Goal: Task Accomplishment & Management: Complete application form

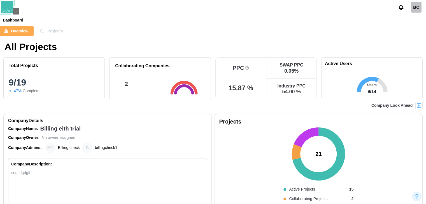
click at [209, 104] on img at bounding box center [419, 106] width 6 height 6
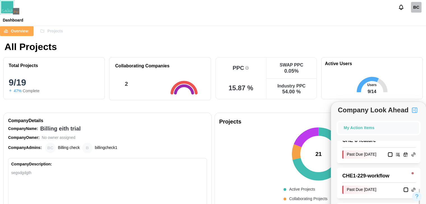
scroll to position [196, 0]
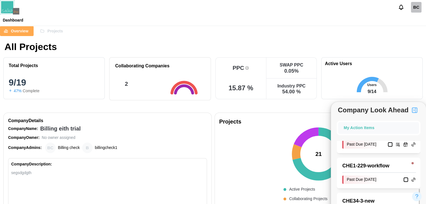
click at [209, 122] on div "CHE - 8 - feature" at bounding box center [379, 131] width 74 height 8
click at [47, 34] on span "Projects" at bounding box center [54, 31] width 15 height 10
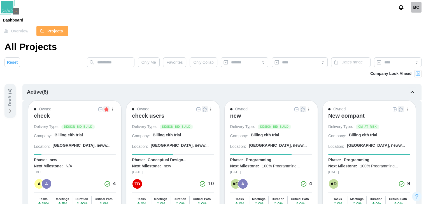
click at [47, 118] on div "check" at bounding box center [42, 116] width 16 height 7
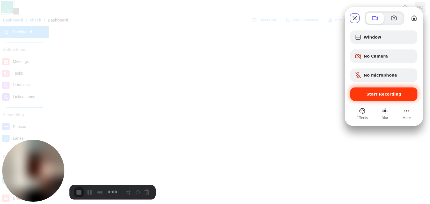
click at [392, 99] on div "Start Recording" at bounding box center [383, 94] width 67 height 13
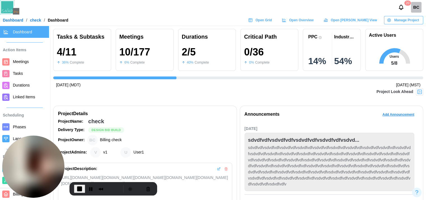
click at [22, 74] on span "Tasks" at bounding box center [30, 73] width 34 height 7
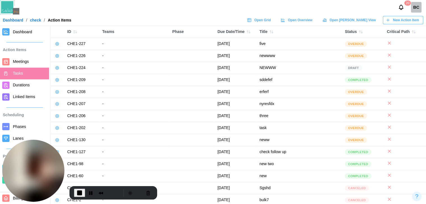
click at [408, 23] on span "New Action Item" at bounding box center [406, 20] width 26 height 8
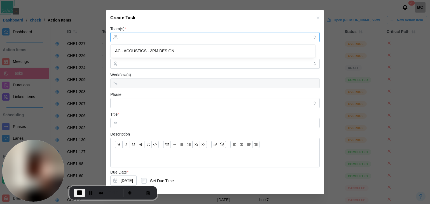
click at [215, 34] on div at bounding box center [214, 37] width 190 height 10
click at [180, 60] on div at bounding box center [214, 64] width 190 height 10
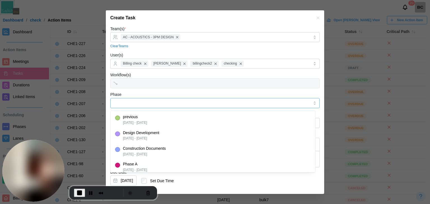
click at [166, 102] on input "Phase" at bounding box center [214, 103] width 209 height 10
type input "********"
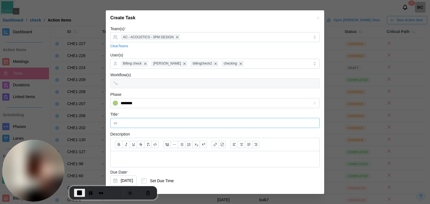
click at [166, 126] on input "Title *" at bounding box center [214, 123] width 209 height 10
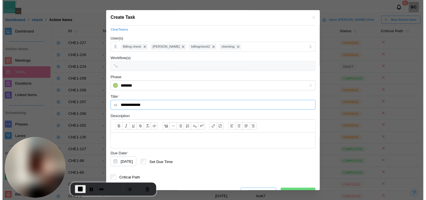
scroll to position [28, 0]
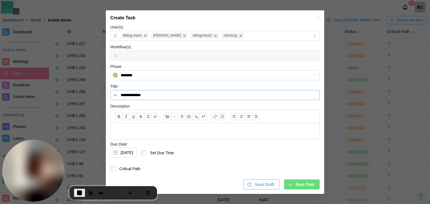
type input "**********"
click at [125, 152] on button "Aug 13, 2025" at bounding box center [123, 153] width 26 height 10
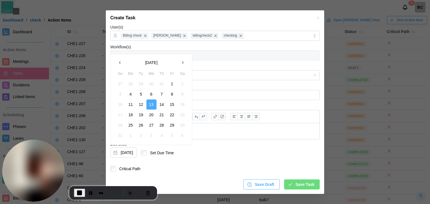
click at [162, 95] on button "7" at bounding box center [162, 94] width 10 height 10
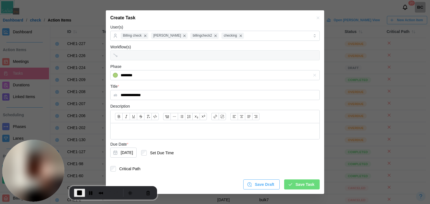
click at [296, 183] on span "Save Task" at bounding box center [305, 185] width 19 height 10
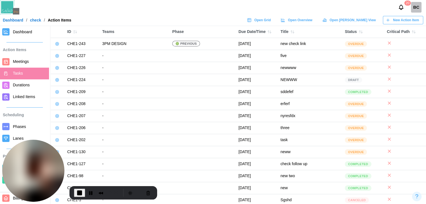
click at [23, 34] on span "Dashboard" at bounding box center [22, 32] width 19 height 4
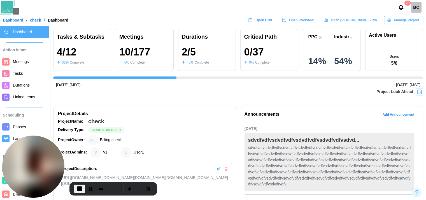
scroll to position [0, 184]
click at [422, 92] on img at bounding box center [419, 92] width 6 height 6
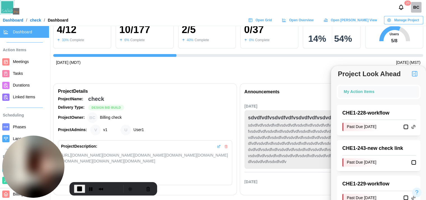
scroll to position [28, 0]
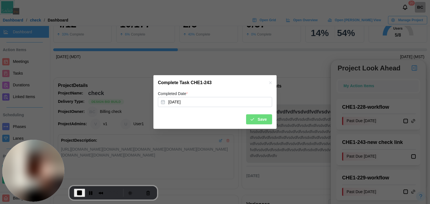
click at [251, 118] on icon "submit" at bounding box center [252, 119] width 5 height 5
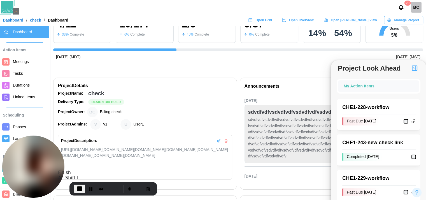
click at [79, 188] on span "End Recording" at bounding box center [79, 188] width 7 height 7
